Goal: Task Accomplishment & Management: Manage account settings

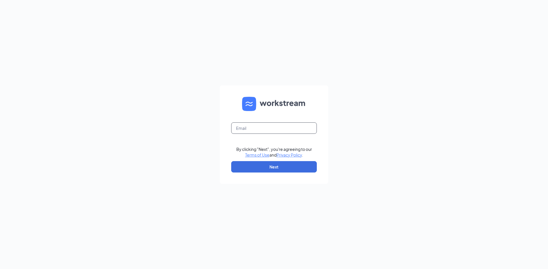
click at [276, 127] on input "text" at bounding box center [274, 128] width 86 height 11
type input "cfadecaturjobs@gmail.com"
click at [264, 166] on button "Next" at bounding box center [274, 166] width 86 height 11
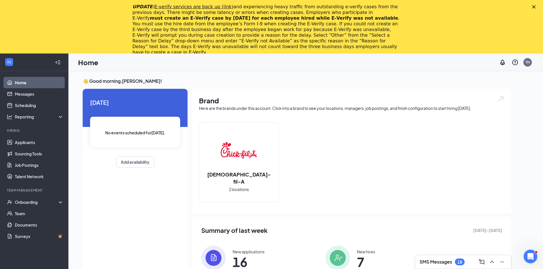
click at [538, 7] on div "Close" at bounding box center [535, 6] width 6 height 3
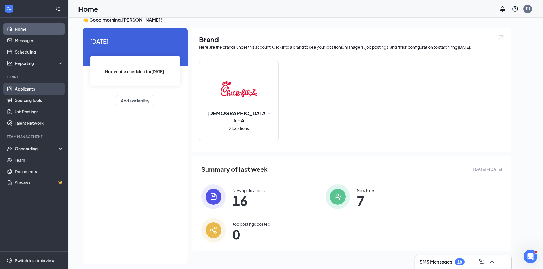
scroll to position [12, 0]
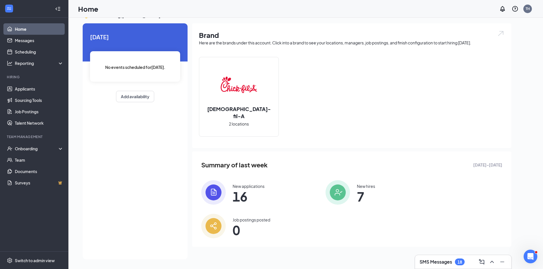
click at [450, 261] on h3 "SMS Messages" at bounding box center [436, 262] width 33 height 6
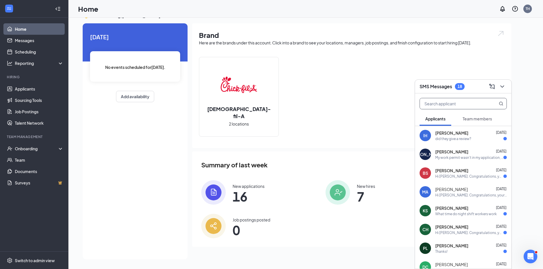
click at [451, 102] on input "text" at bounding box center [454, 103] width 68 height 11
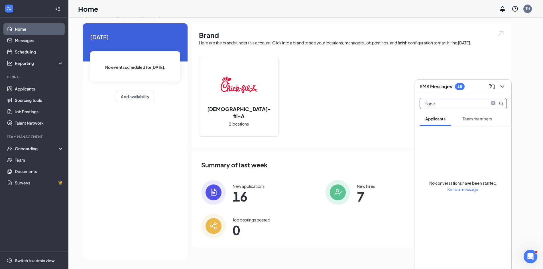
click at [487, 122] on button "Team members" at bounding box center [477, 119] width 41 height 14
drag, startPoint x: 448, startPoint y: 106, endPoint x: 400, endPoint y: 98, distance: 48.9
click at [400, 98] on div "SMS Messages 18 Hope Applicants Team members No conversations have been started…" at bounding box center [305, 138] width 475 height 264
type input "Hope"
click at [495, 104] on icon "close-circle" at bounding box center [493, 104] width 5 height 5
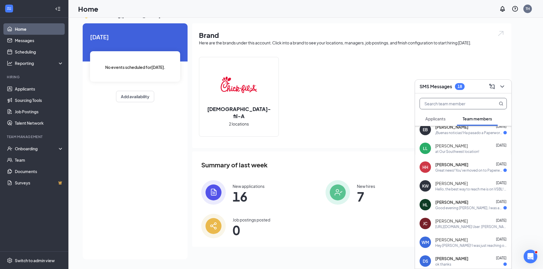
scroll to position [200, 0]
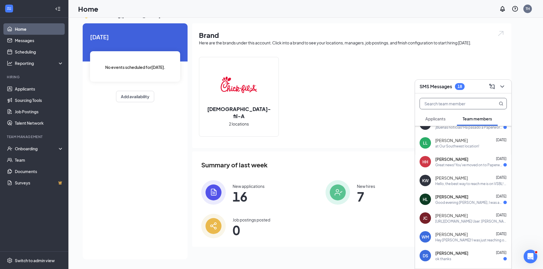
click at [457, 165] on div "Great news! You've moved on to Paperwork Processing, the next stage of the appl…" at bounding box center [469, 165] width 68 height 5
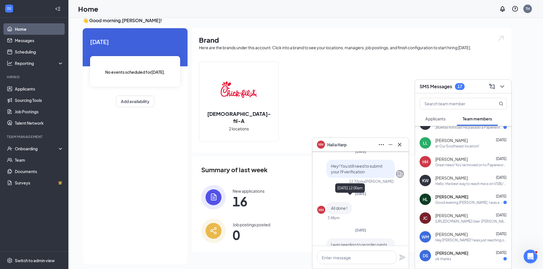
scroll to position [0, 0]
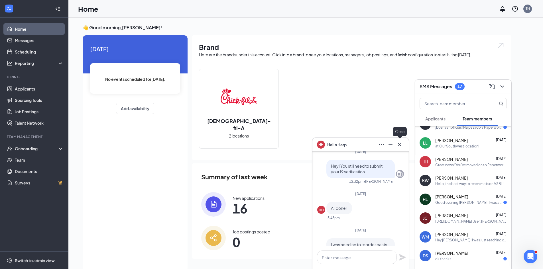
click at [401, 144] on icon "Cross" at bounding box center [399, 144] width 7 height 7
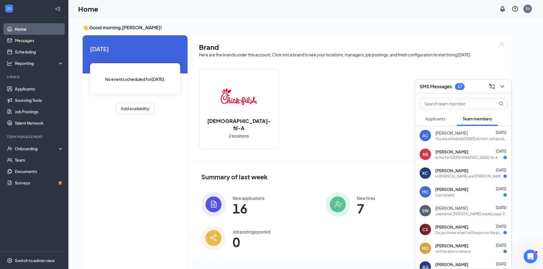
click at [506, 83] on div at bounding box center [502, 86] width 10 height 9
click at [500, 86] on icon "ChevronDown" at bounding box center [502, 86] width 7 height 7
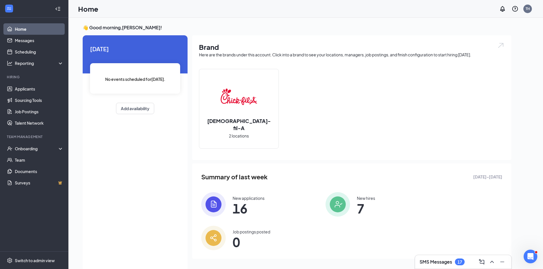
click at [135, 178] on div "Today No events scheduled for today . Add availability" at bounding box center [135, 153] width 105 height 236
click at [127, 172] on div "Today No events scheduled for today . Add availability" at bounding box center [135, 153] width 105 height 236
click at [125, 154] on div "Today No events scheduled for today . Add availability" at bounding box center [135, 153] width 105 height 236
drag, startPoint x: 96, startPoint y: 100, endPoint x: 99, endPoint y: 106, distance: 6.8
click at [98, 107] on div "Today No events scheduled for today . Add availability" at bounding box center [135, 79] width 105 height 88
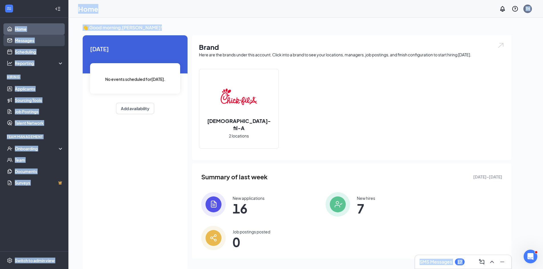
drag, startPoint x: 158, startPoint y: 29, endPoint x: 59, endPoint y: 36, distance: 99.2
click at [43, 34] on div "Home Messages Scheduling Reporting Hiring Applicants Sourcing Tools Job Posting…" at bounding box center [271, 140] width 543 height 281
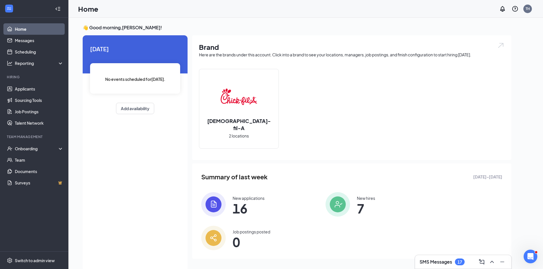
drag, startPoint x: 129, startPoint y: 43, endPoint x: 131, endPoint y: 35, distance: 8.6
click at [129, 39] on div "Today No events scheduled for today . Add availability" at bounding box center [135, 79] width 105 height 88
drag, startPoint x: 156, startPoint y: 29, endPoint x: 86, endPoint y: 15, distance: 71.0
click at [79, 20] on div "👋 Good morning, Trent Heflin ! Today No events scheduled for today . Add availa…" at bounding box center [305, 150] width 475 height 264
click at [265, 35] on div "Brand Here are the brands under this account. Click into a brand to see your lo…" at bounding box center [351, 97] width 319 height 125
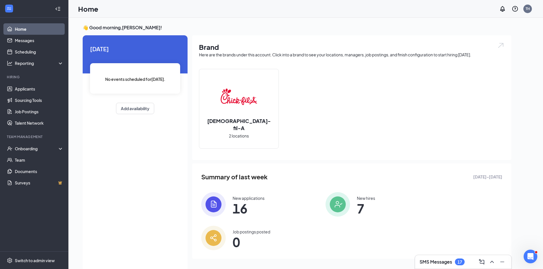
click at [430, 267] on div "SMS Messages 17" at bounding box center [463, 263] width 96 height 14
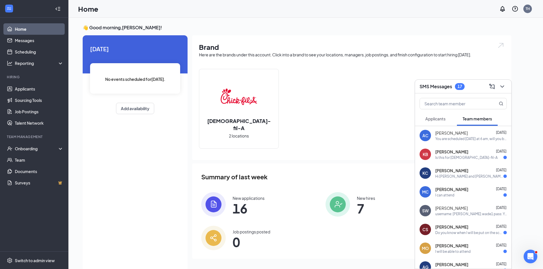
click at [457, 84] on div "17" at bounding box center [460, 86] width 10 height 7
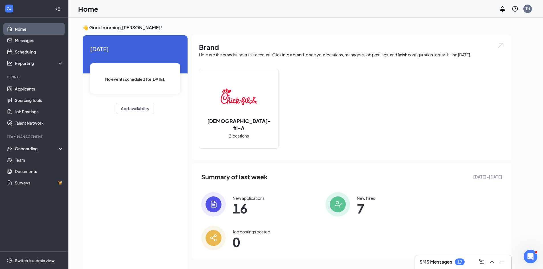
click at [431, 264] on h3 "SMS Messages" at bounding box center [436, 262] width 33 height 6
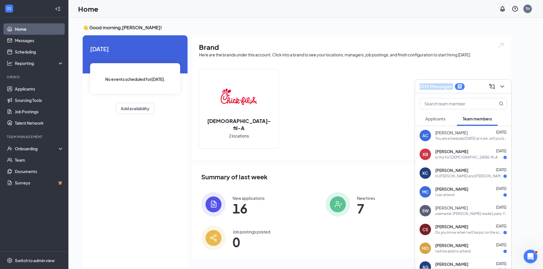
drag, startPoint x: 470, startPoint y: 94, endPoint x: 419, endPoint y: 83, distance: 52.2
click at [420, 84] on div "SMS Messages 17 Applicants Team members AC Ameriah Carter Oct 14 You are schedu…" at bounding box center [463, 175] width 97 height 190
click at [399, 20] on div "👋 Good morning, Trent Heflin ! Today No events scheduled for today . Add availa…" at bounding box center [305, 150] width 475 height 264
drag, startPoint x: 453, startPoint y: 89, endPoint x: 422, endPoint y: 83, distance: 31.9
click at [422, 83] on div "SMS Messages 17" at bounding box center [442, 86] width 45 height 7
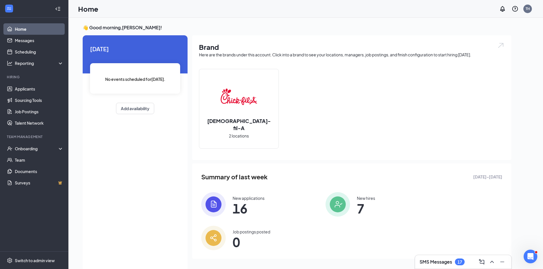
drag, startPoint x: 413, startPoint y: 249, endPoint x: 414, endPoint y: 269, distance: 19.7
click at [414, 263] on div "Brand Here are the brands under this account. Click into a brand to see your lo…" at bounding box center [351, 151] width 319 height 233
drag, startPoint x: 455, startPoint y: 248, endPoint x: 454, endPoint y: 259, distance: 11.2
click at [455, 248] on div "Brand Here are the brands under this account. Click into a brand to see your lo…" at bounding box center [351, 151] width 319 height 233
click at [453, 260] on div "SMS Messages 17" at bounding box center [442, 262] width 45 height 7
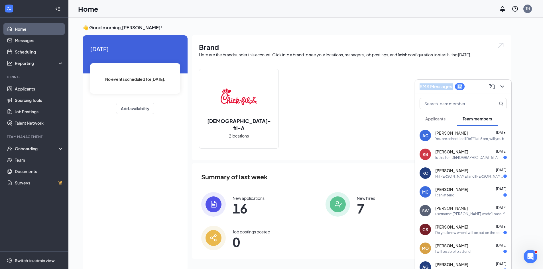
drag, startPoint x: 469, startPoint y: 84, endPoint x: 421, endPoint y: 85, distance: 48.2
click at [421, 85] on div "SMS Messages 17" at bounding box center [463, 86] width 87 height 9
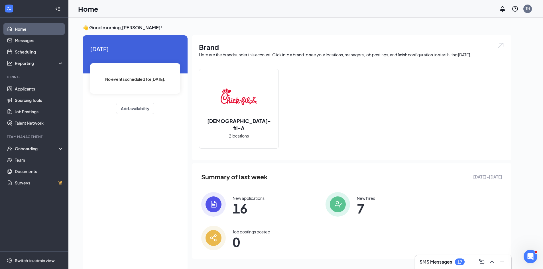
click at [434, 247] on div "Brand Here are the brands under this account. Click into a brand to see your lo…" at bounding box center [351, 151] width 319 height 233
drag, startPoint x: 332, startPoint y: 103, endPoint x: 336, endPoint y: 103, distance: 3.5
click at [333, 104] on div "Chick-fil-A 2 locations" at bounding box center [352, 111] width 306 height 84
click at [540, 230] on div "👋 Good morning, Trent Heflin ! Today No events scheduled for today . Add availa…" at bounding box center [305, 150] width 475 height 264
